Goal: Task Accomplishment & Management: Use online tool/utility

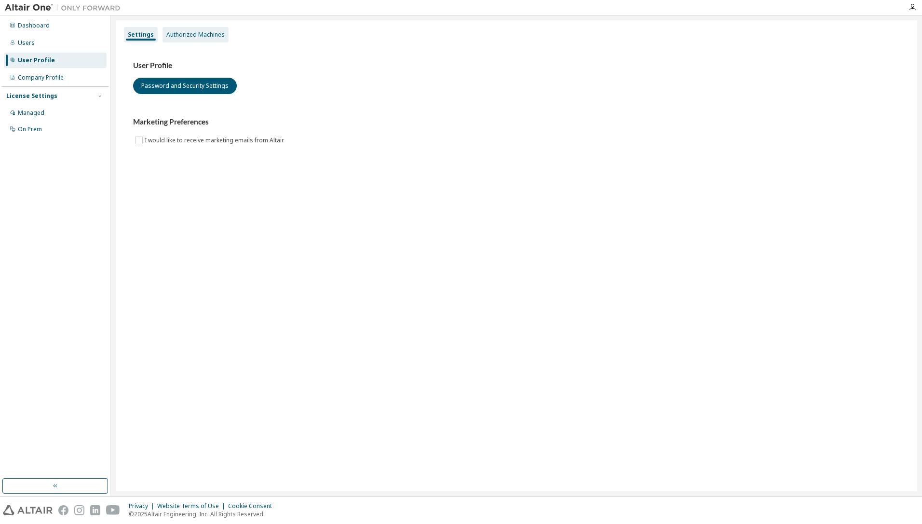
click at [218, 37] on div "Authorized Machines" at bounding box center [195, 35] width 58 height 8
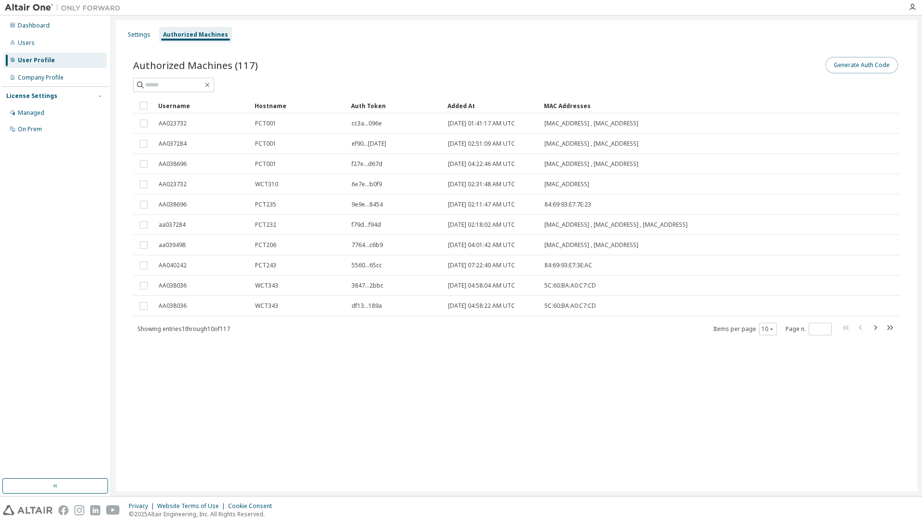
click at [854, 66] on button "Generate Auth Code" at bounding box center [862, 65] width 72 height 16
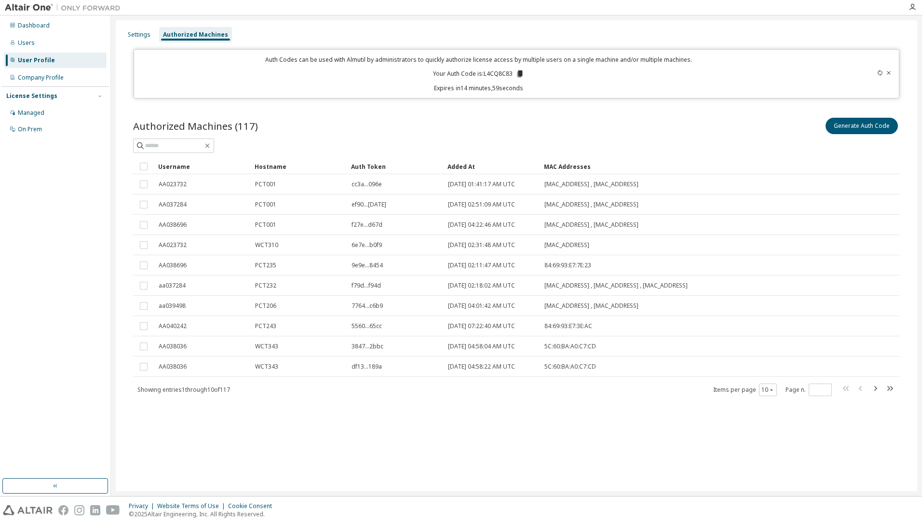
click at [495, 73] on p "Your Auth Code is: L4CQ8C83" at bounding box center [478, 73] width 91 height 9
copy p "L4CQ8C83"
